Goal: Find contact information: Find contact information

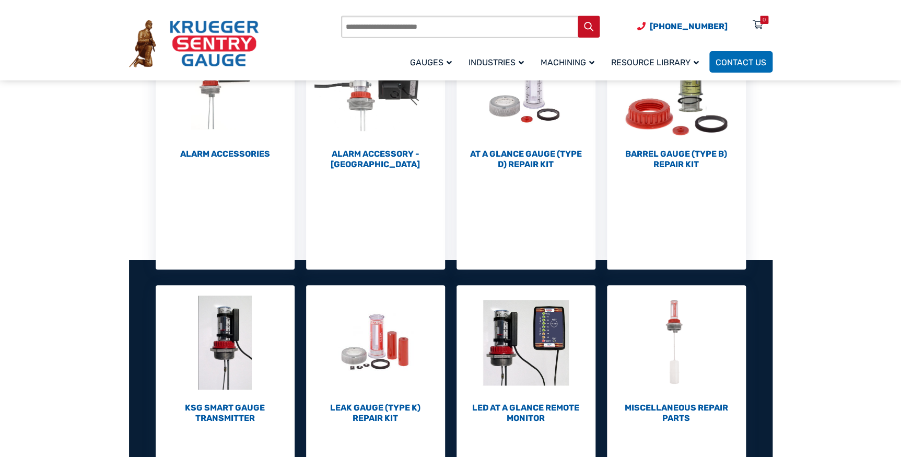
scroll to position [230, 0]
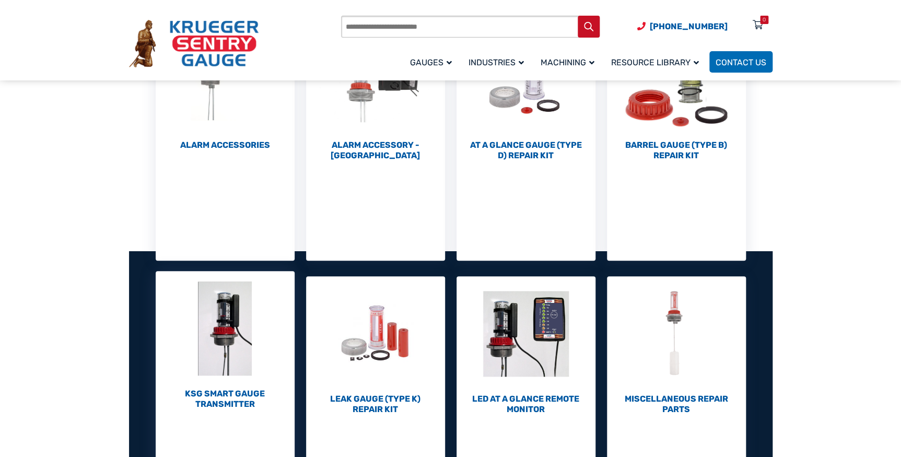
click at [230, 403] on h2 "KSG Smart Gauge Transmitter (1)" at bounding box center [225, 399] width 139 height 21
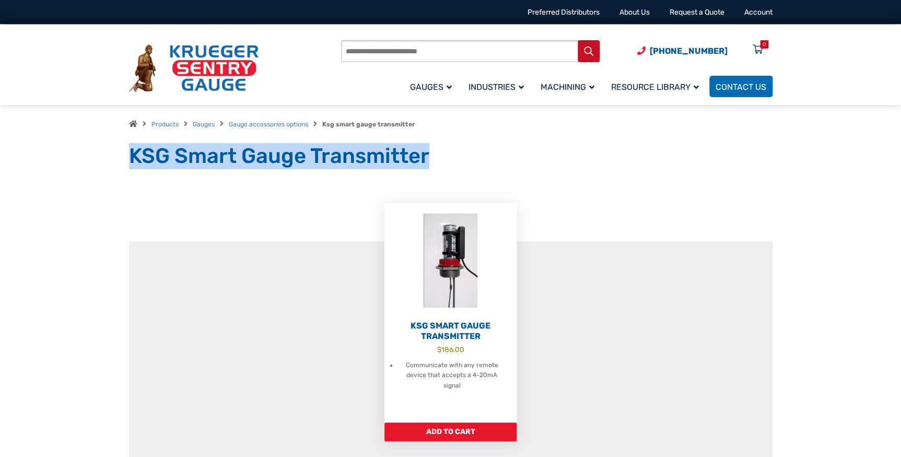
drag, startPoint x: 898, startPoint y: 129, endPoint x: 899, endPoint y: 162, distance: 32.9
